Goal: Information Seeking & Learning: Understand process/instructions

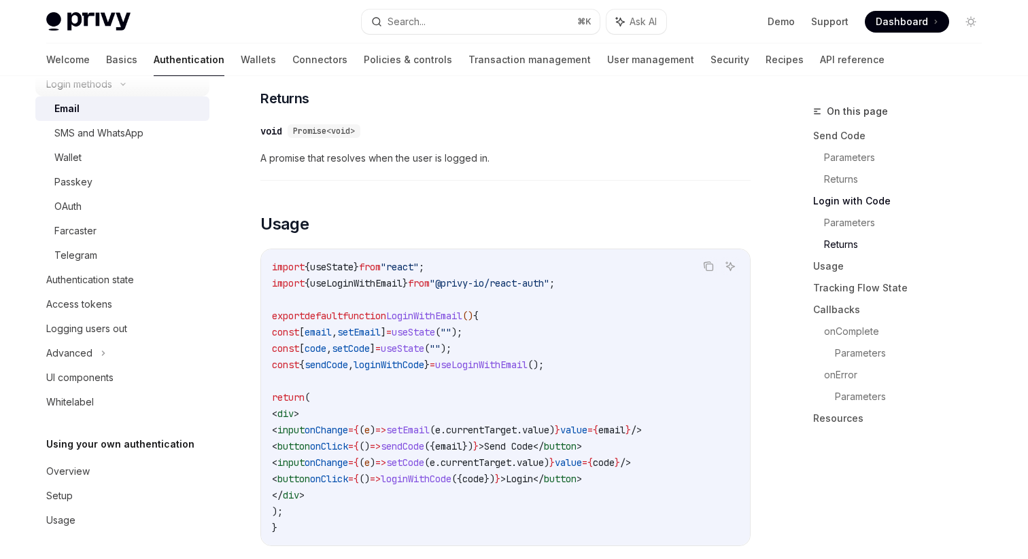
scroll to position [120, 0]
click at [607, 58] on link "User management" at bounding box center [650, 60] width 87 height 33
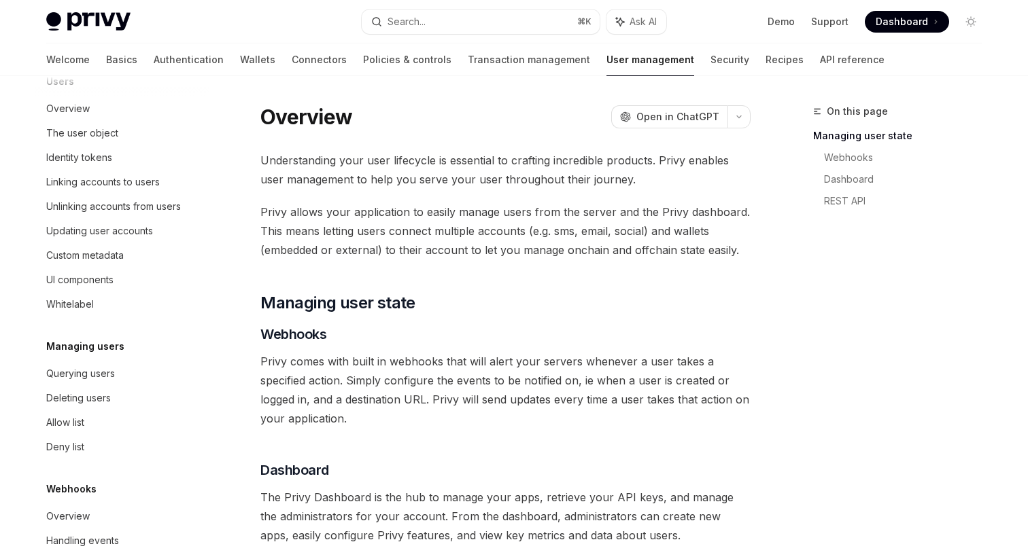
scroll to position [210, 0]
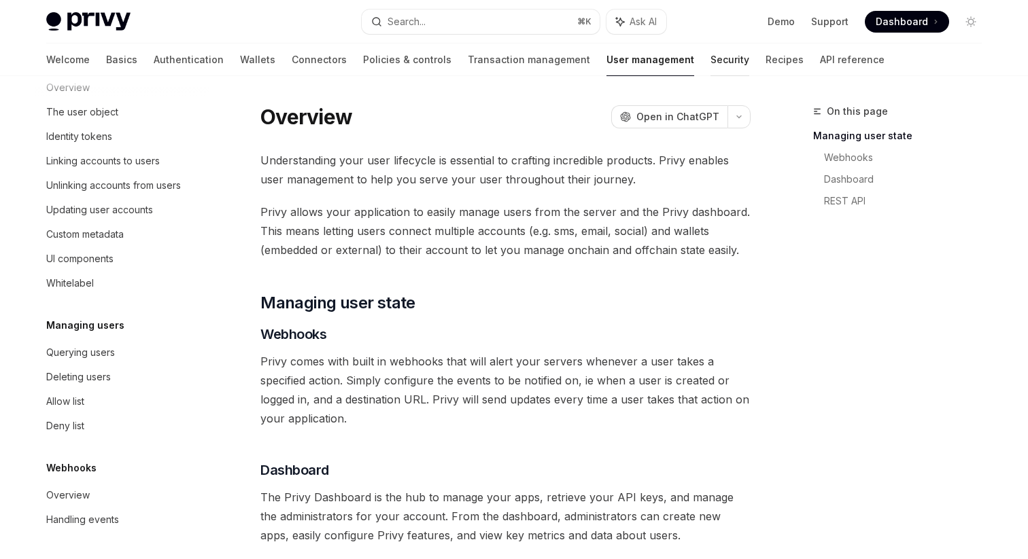
click at [710, 60] on link "Security" at bounding box center [729, 60] width 39 height 33
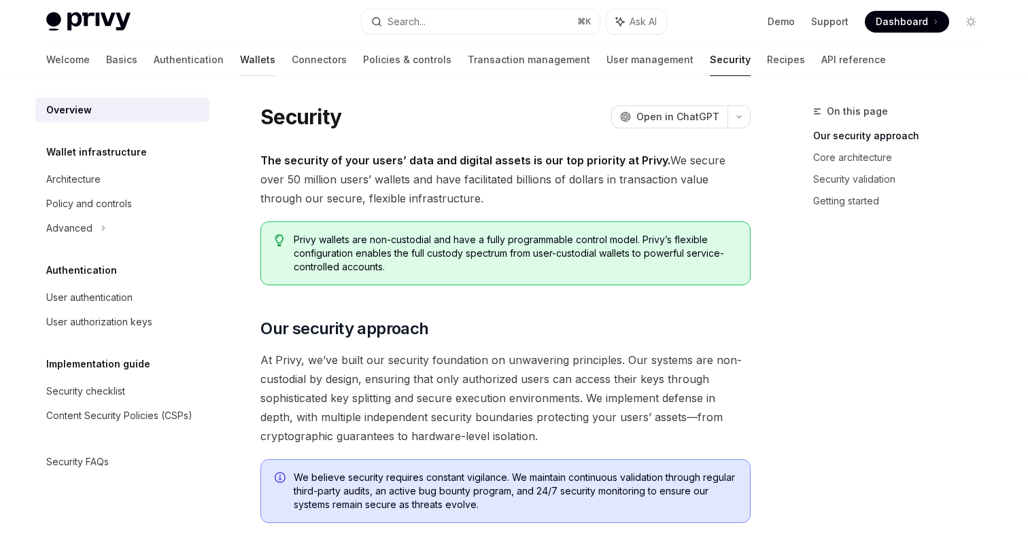
click at [240, 63] on link "Wallets" at bounding box center [257, 60] width 35 height 33
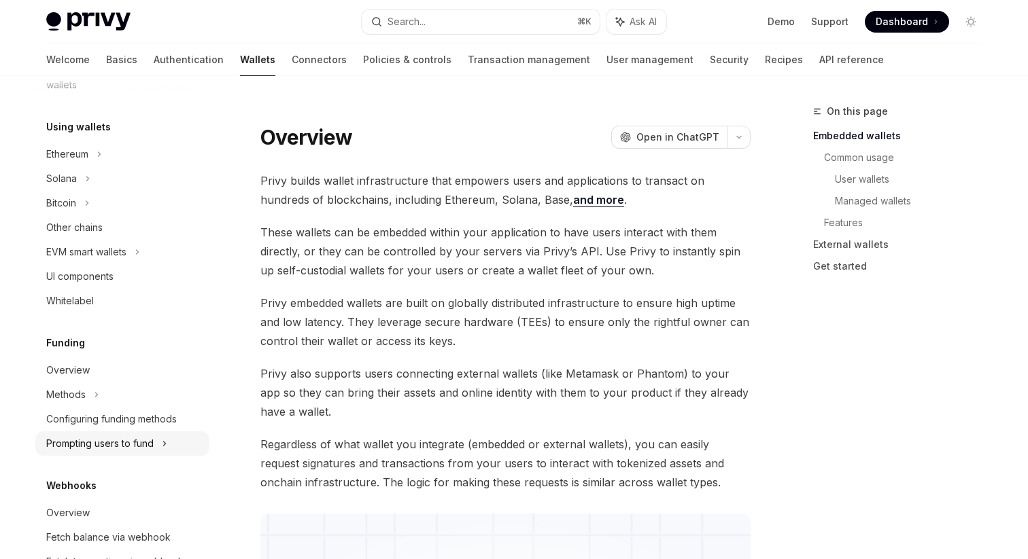
scroll to position [292, 0]
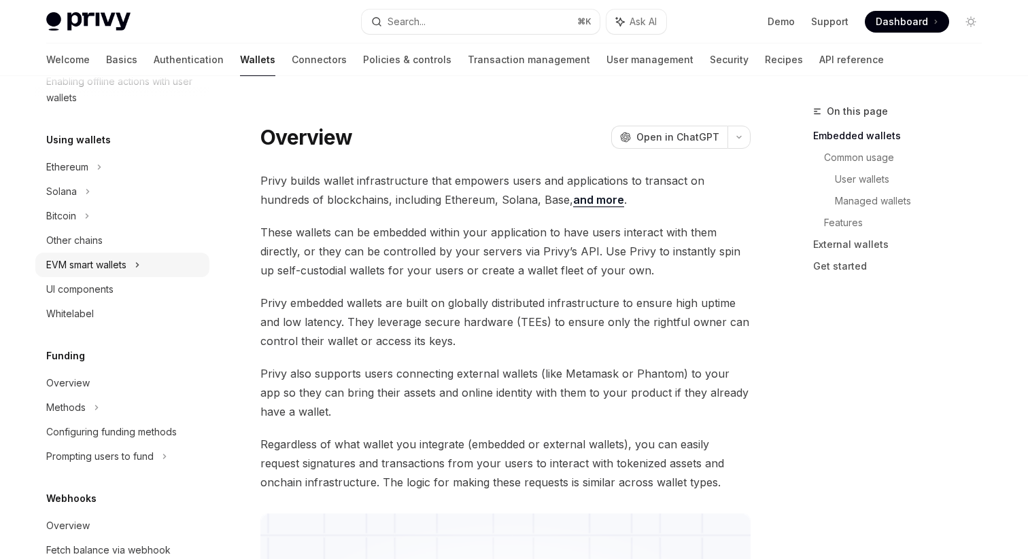
click at [147, 264] on div "EVM smart wallets" at bounding box center [122, 265] width 174 height 24
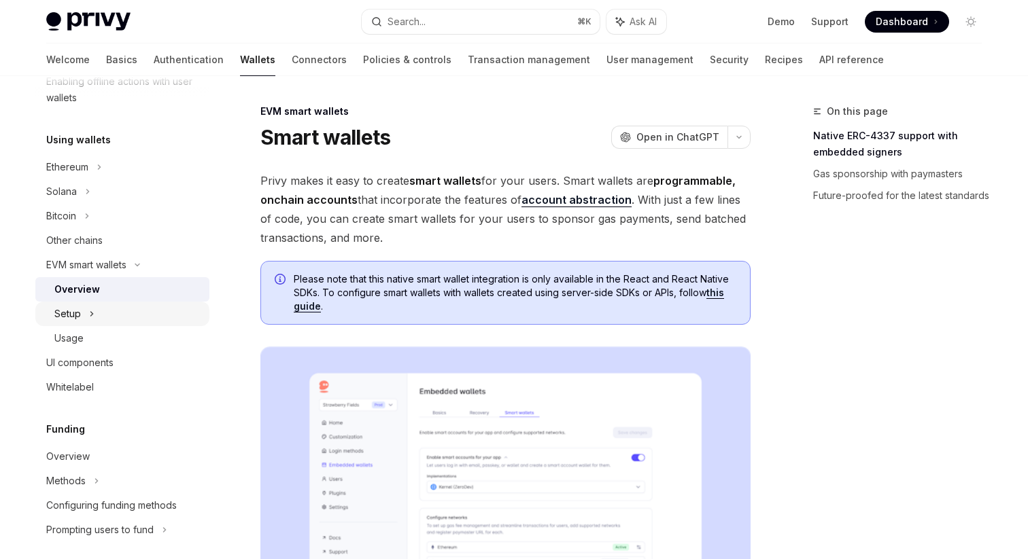
click at [94, 317] on div "Setup" at bounding box center [122, 314] width 174 height 24
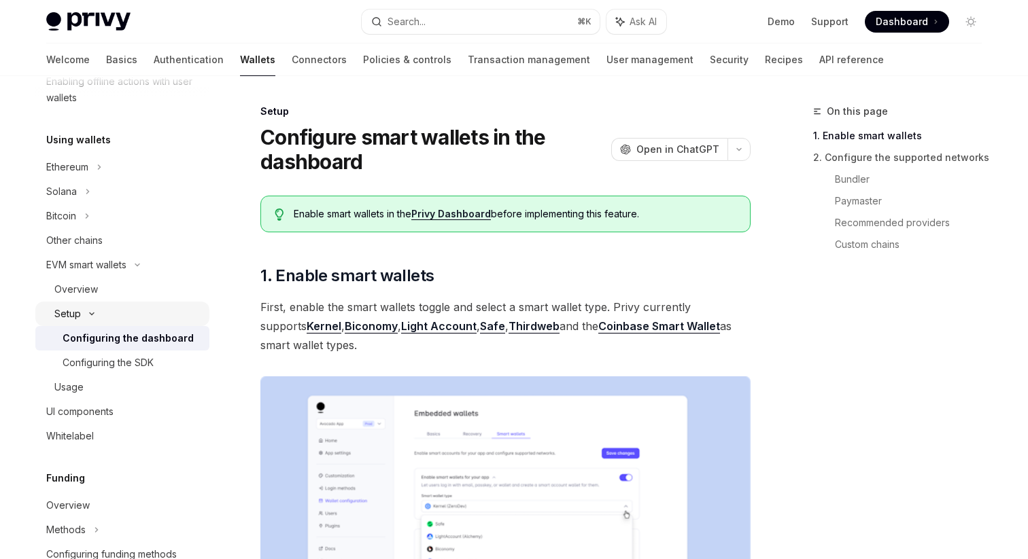
click at [94, 315] on icon at bounding box center [92, 313] width 16 height 5
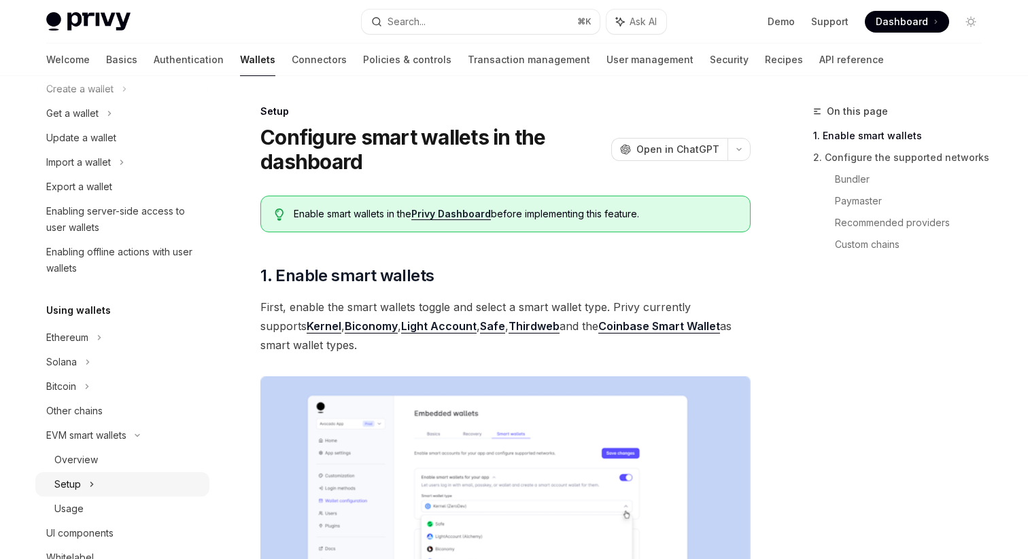
scroll to position [114, 0]
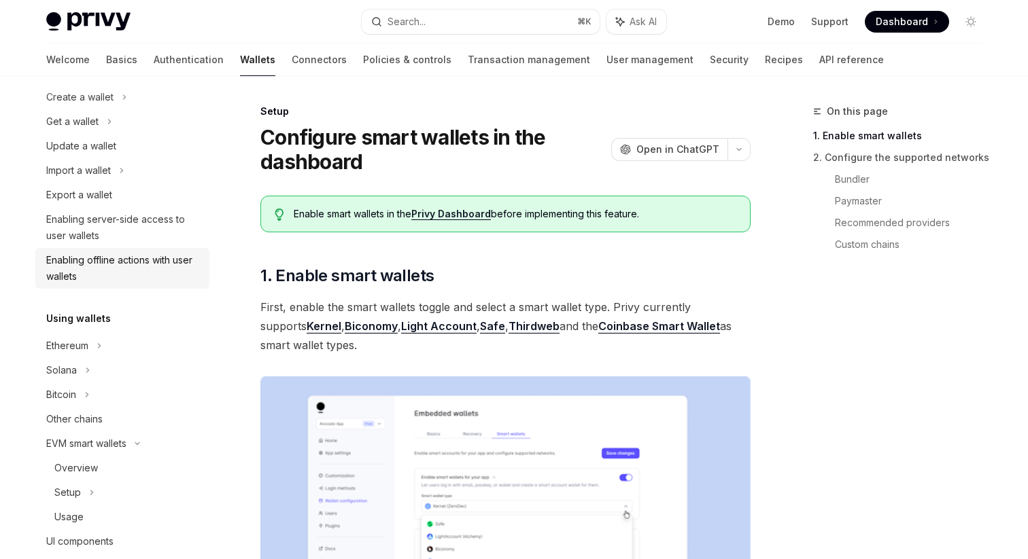
click at [97, 281] on div "Enabling offline actions with user wallets" at bounding box center [123, 268] width 155 height 33
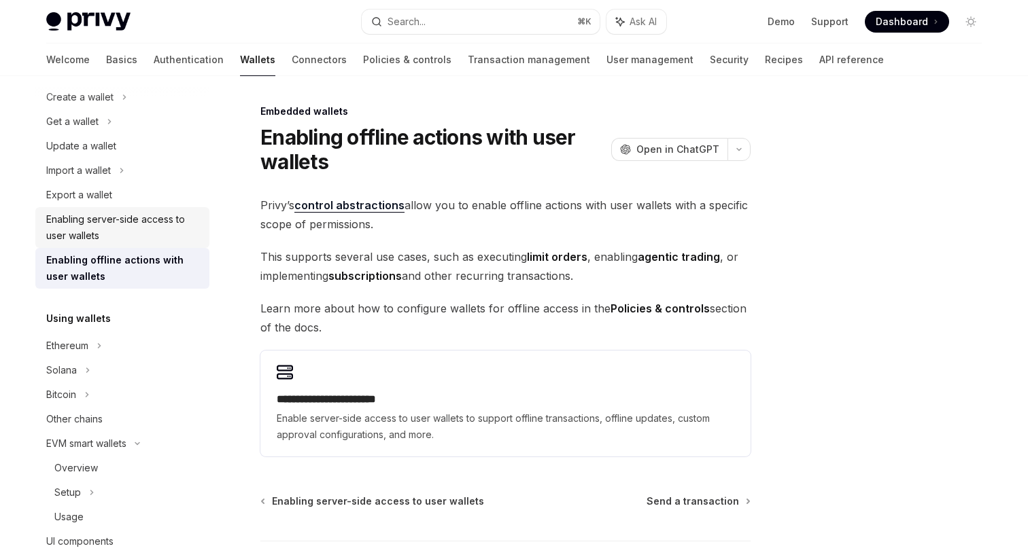
click at [99, 229] on div "Enabling server-side access to user wallets" at bounding box center [123, 227] width 155 height 33
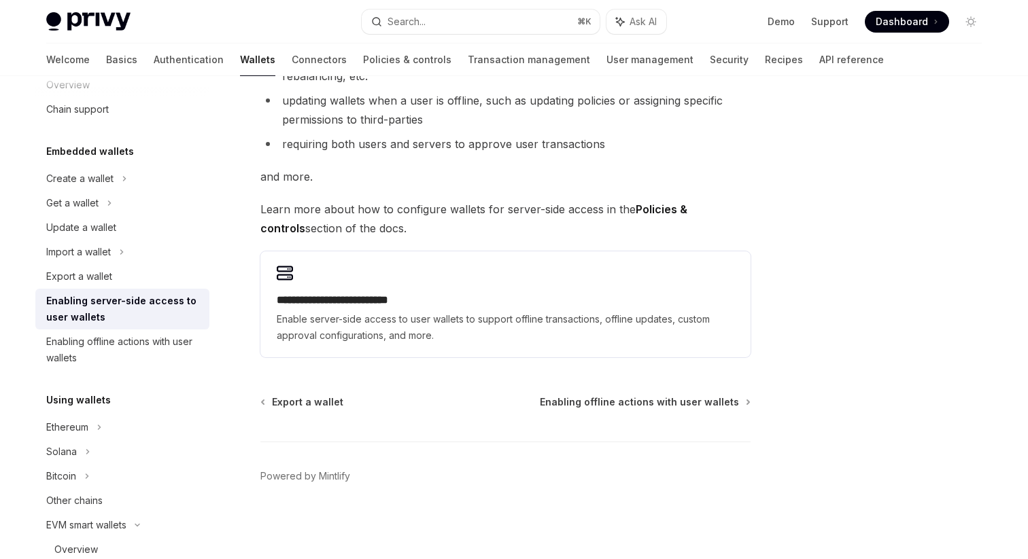
scroll to position [27, 0]
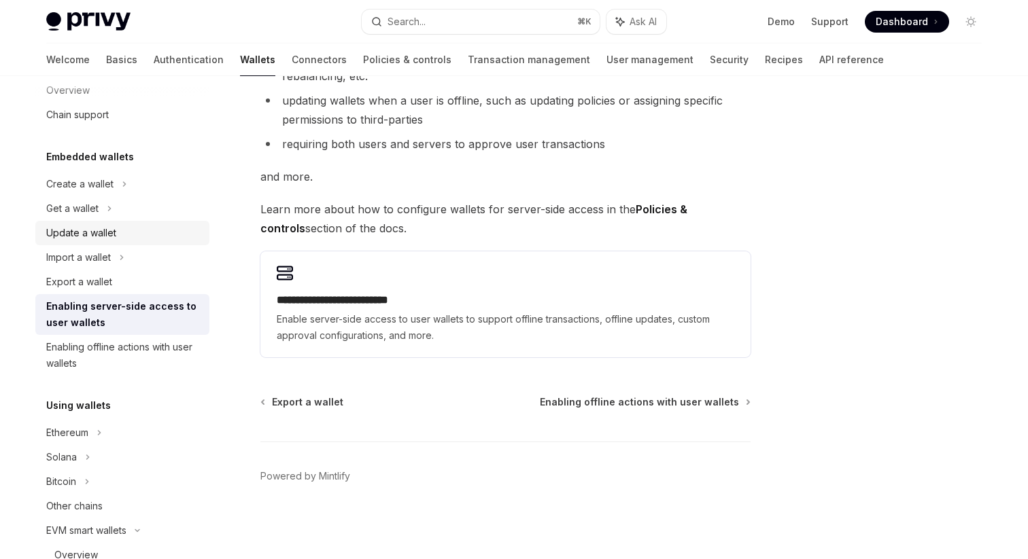
click at [124, 233] on div "Update a wallet" at bounding box center [123, 233] width 155 height 16
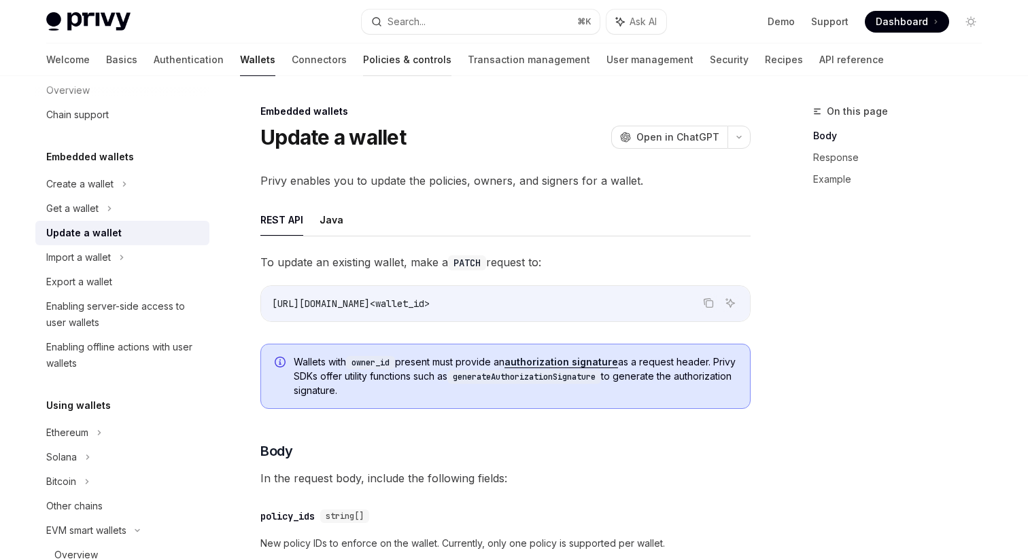
click at [363, 58] on link "Policies & controls" at bounding box center [407, 60] width 88 height 33
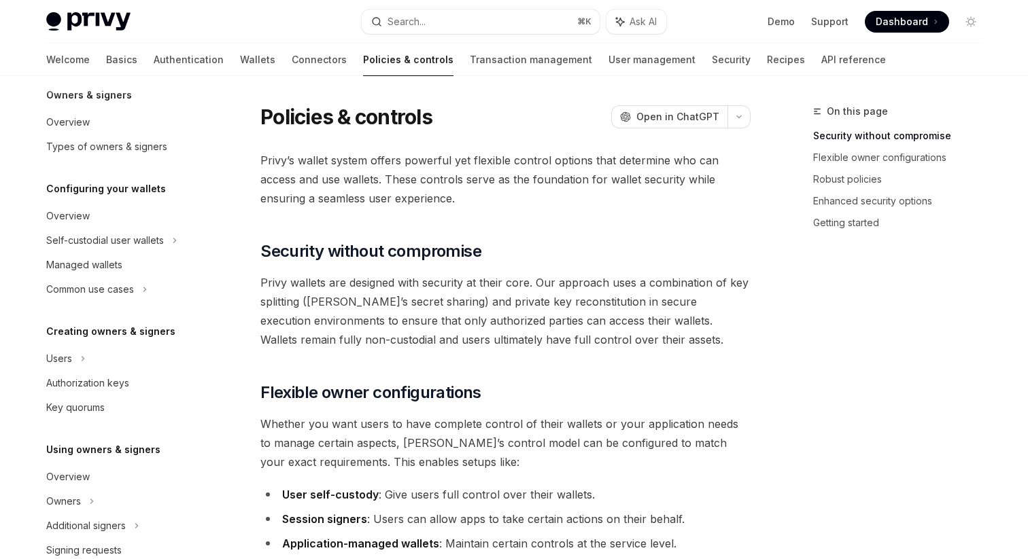
scroll to position [58, 0]
click at [185, 235] on div "Self-custodial user wallets" at bounding box center [122, 240] width 174 height 24
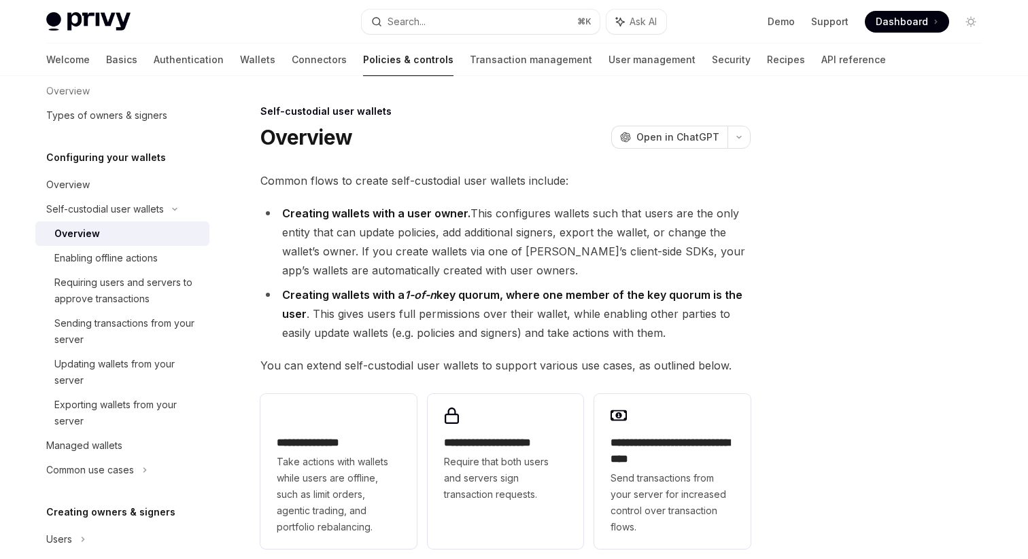
scroll to position [91, 0]
click at [107, 260] on div "Enabling offline actions" at bounding box center [105, 255] width 103 height 16
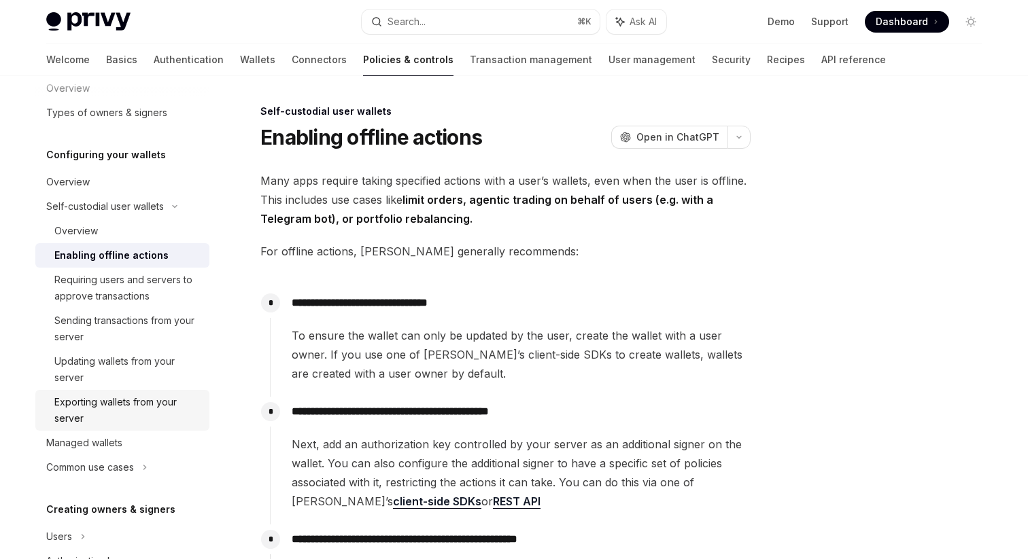
click at [109, 416] on div "Exporting wallets from your server" at bounding box center [127, 410] width 147 height 33
type textarea "*"
